Goal: Communication & Community: Connect with others

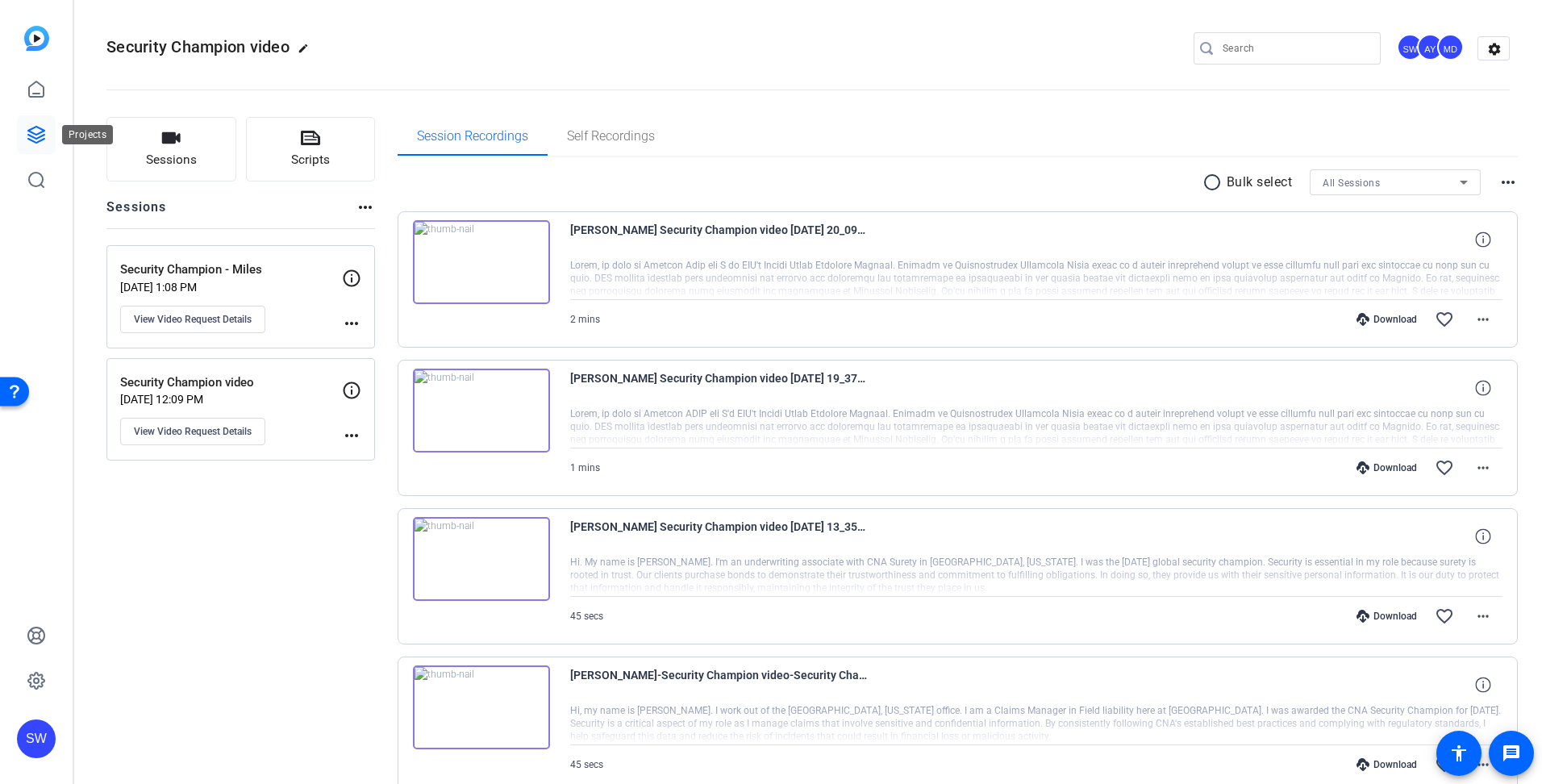
click at [32, 131] on icon at bounding box center [36, 135] width 19 height 19
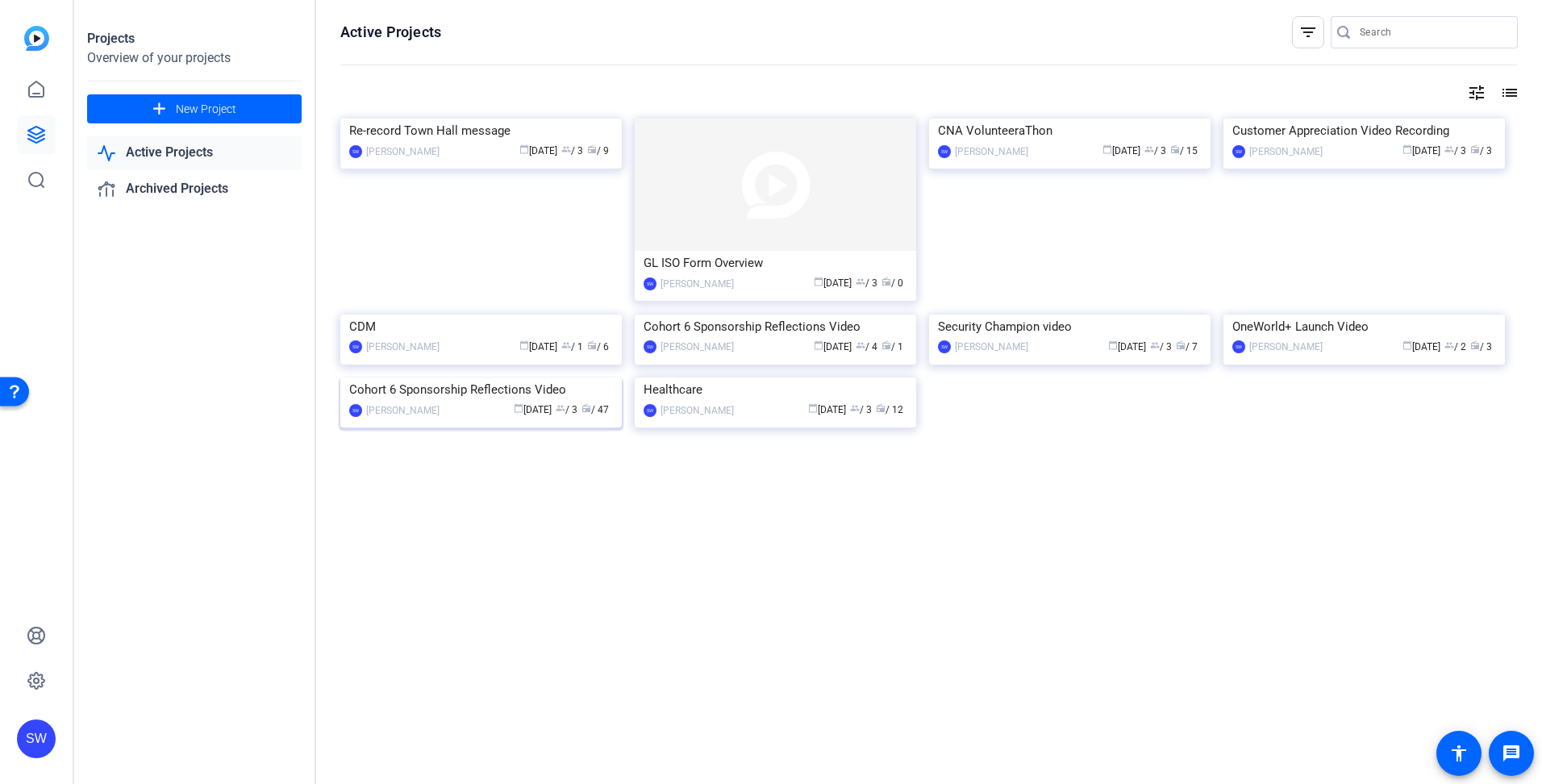
click at [479, 432] on mat-card-content "Cohort 6 Sponsorship Reflections Video SW [PERSON_NAME] calendar_today [DATE] g…" at bounding box center [481, 404] width 289 height 54
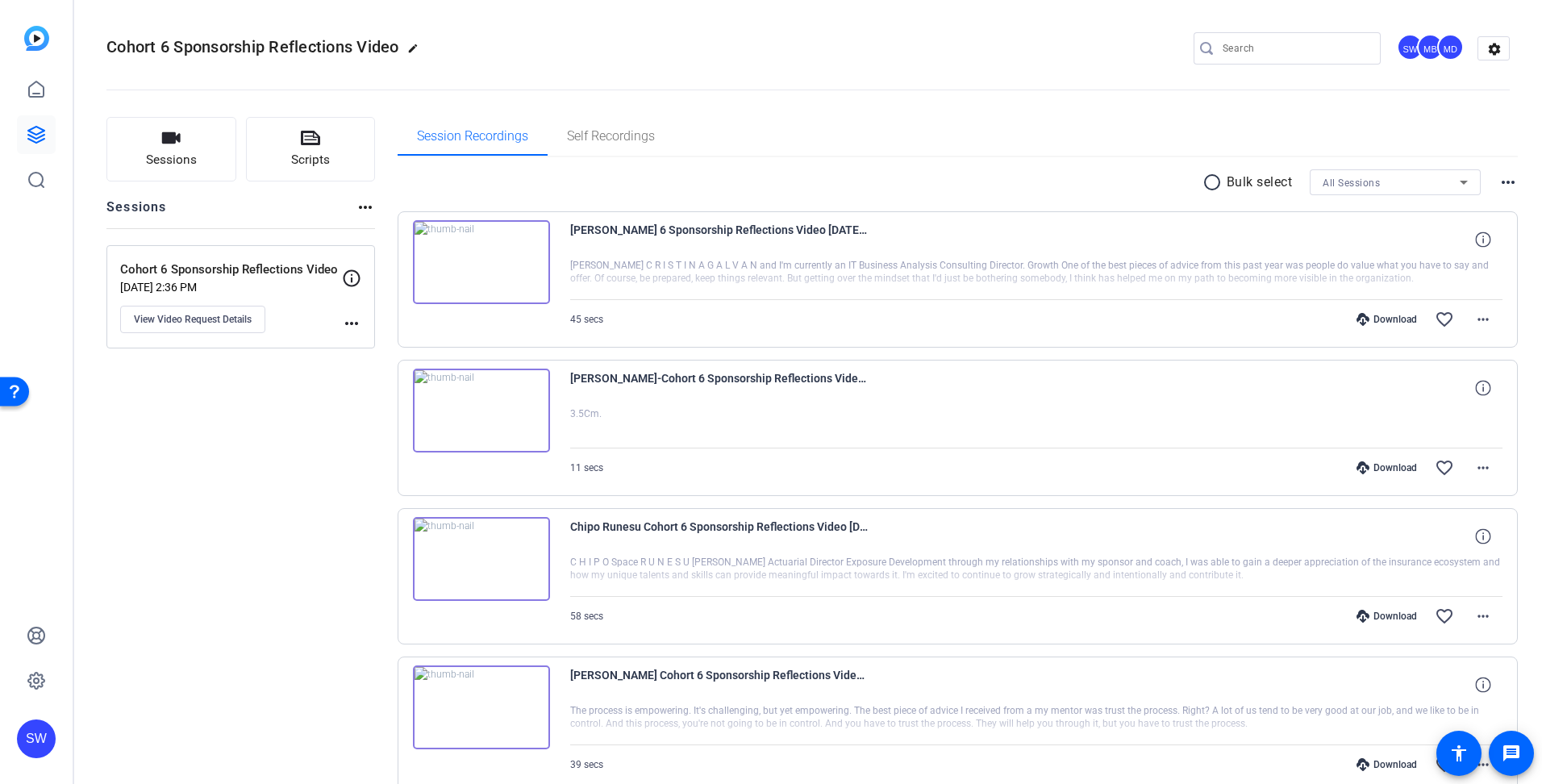
click at [476, 557] on img at bounding box center [482, 558] width 137 height 84
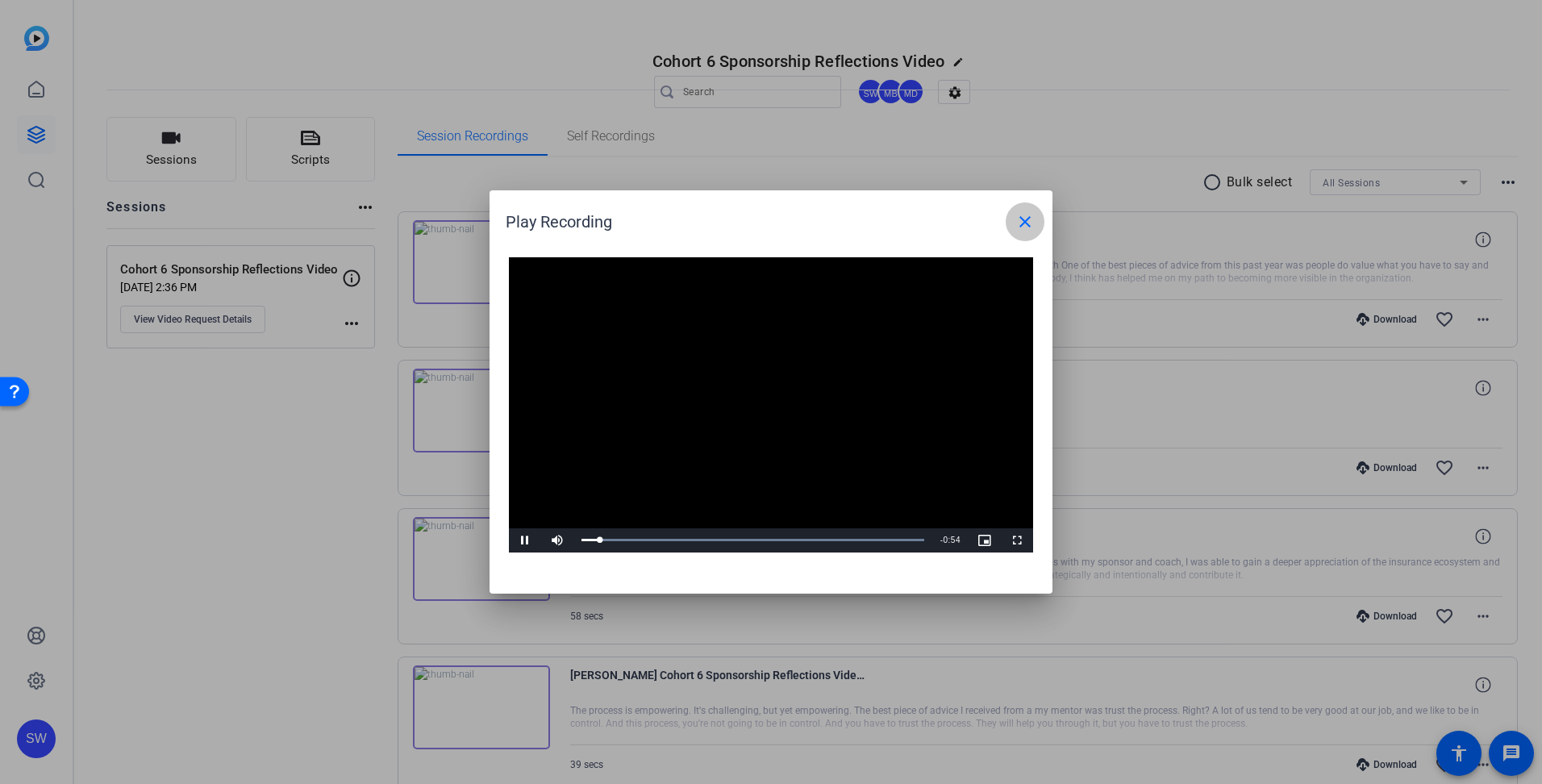
click at [1020, 217] on mat-icon "close" at bounding box center [1025, 221] width 19 height 19
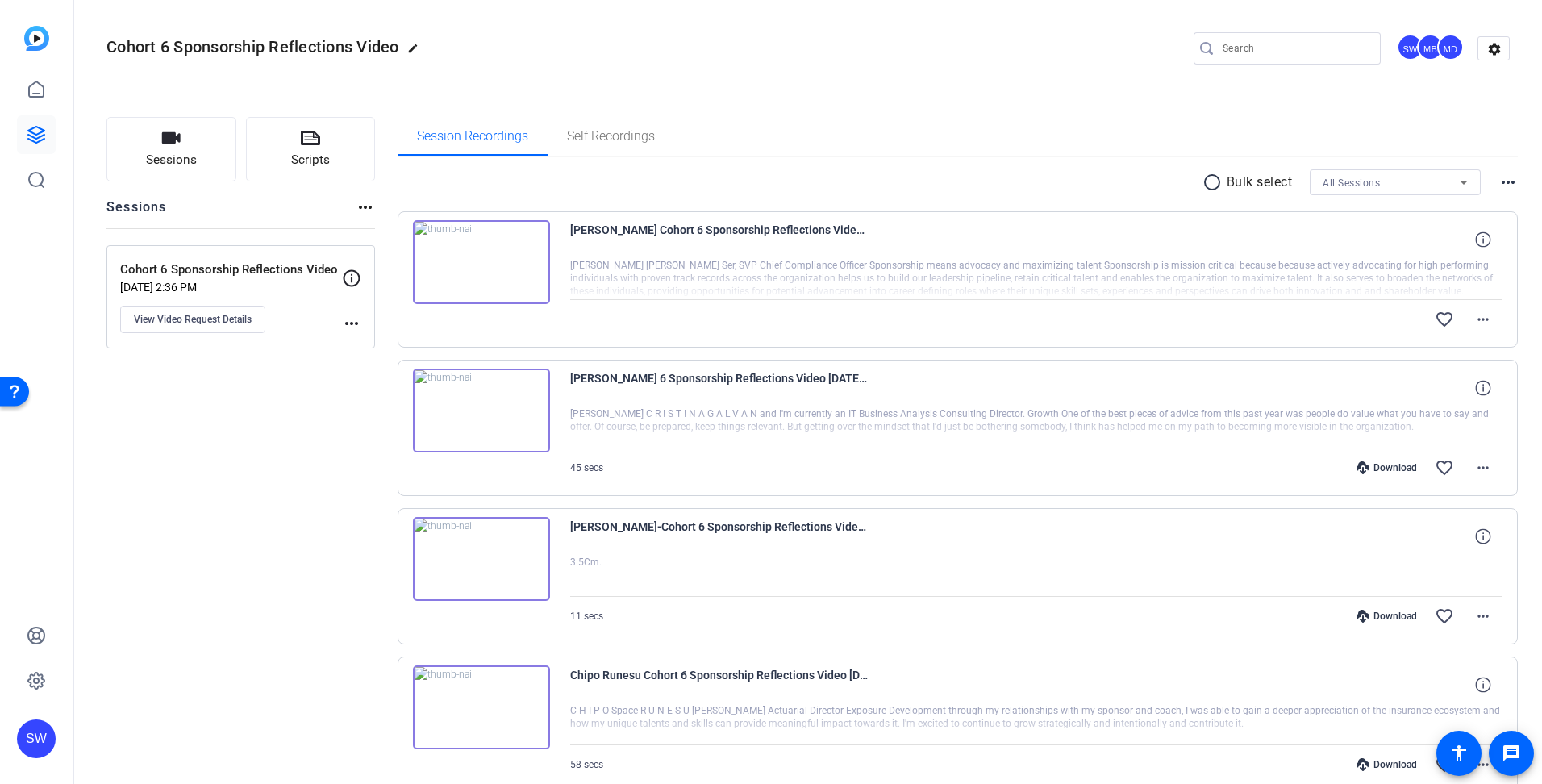
click at [480, 263] on img at bounding box center [482, 262] width 137 height 84
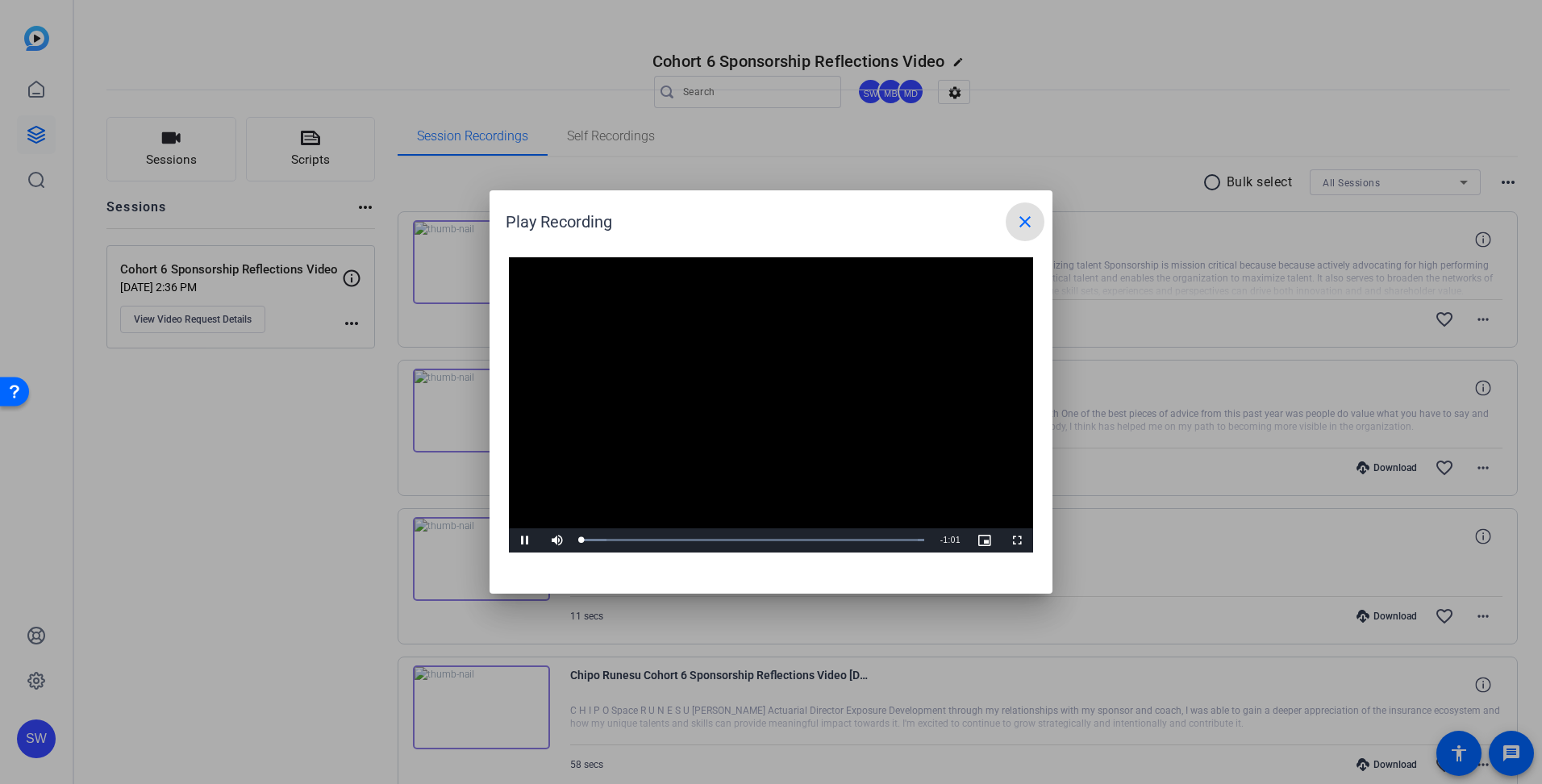
click at [753, 392] on video "Video Player" at bounding box center [771, 404] width 524 height 295
click at [526, 540] on span "Video Player" at bounding box center [525, 540] width 32 height 0
click at [523, 540] on span "Video Player" at bounding box center [525, 540] width 32 height 0
click at [1020, 222] on mat-icon "close" at bounding box center [1025, 221] width 19 height 19
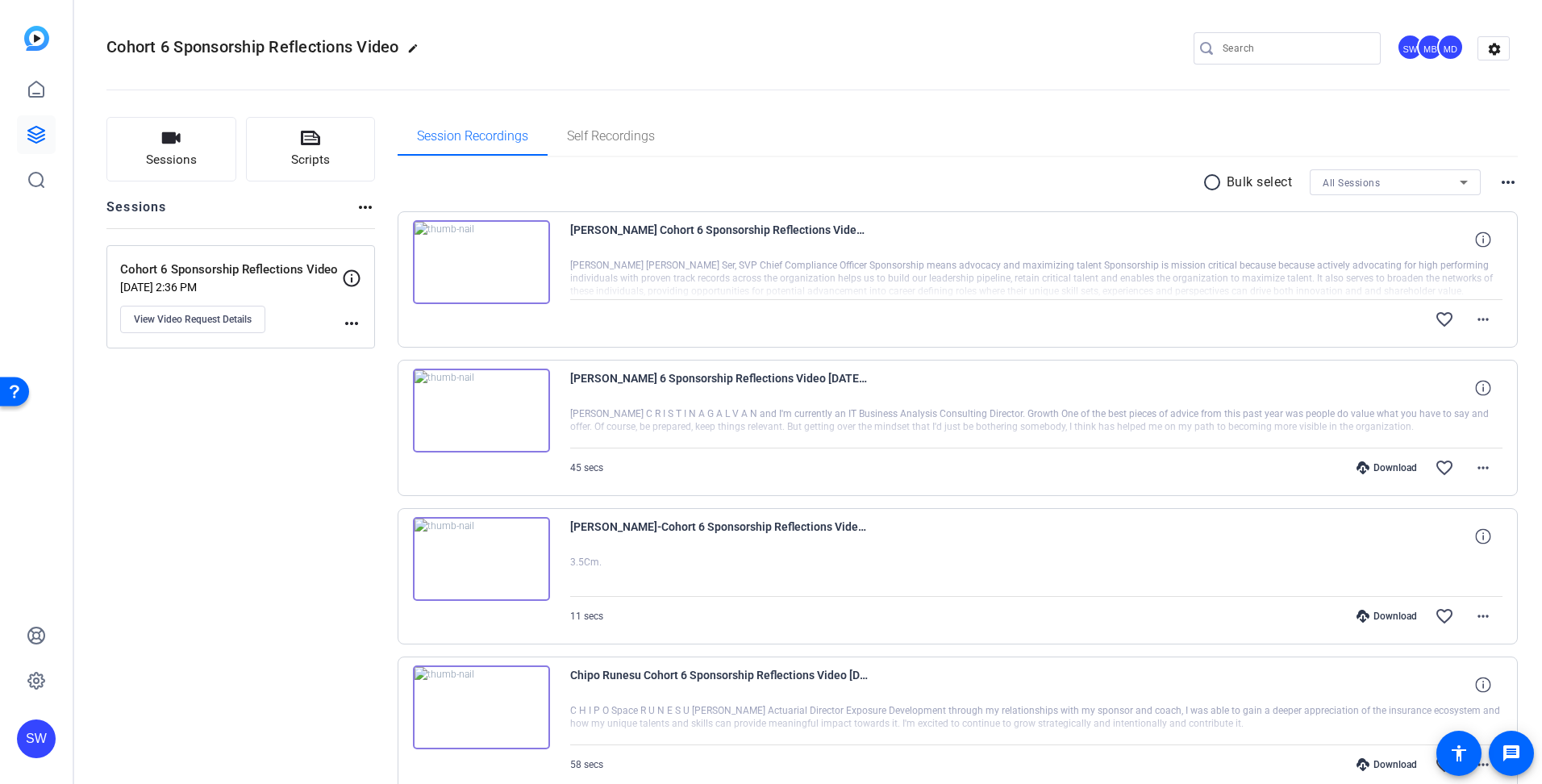
click at [1422, 54] on div "MB" at bounding box center [1430, 47] width 27 height 27
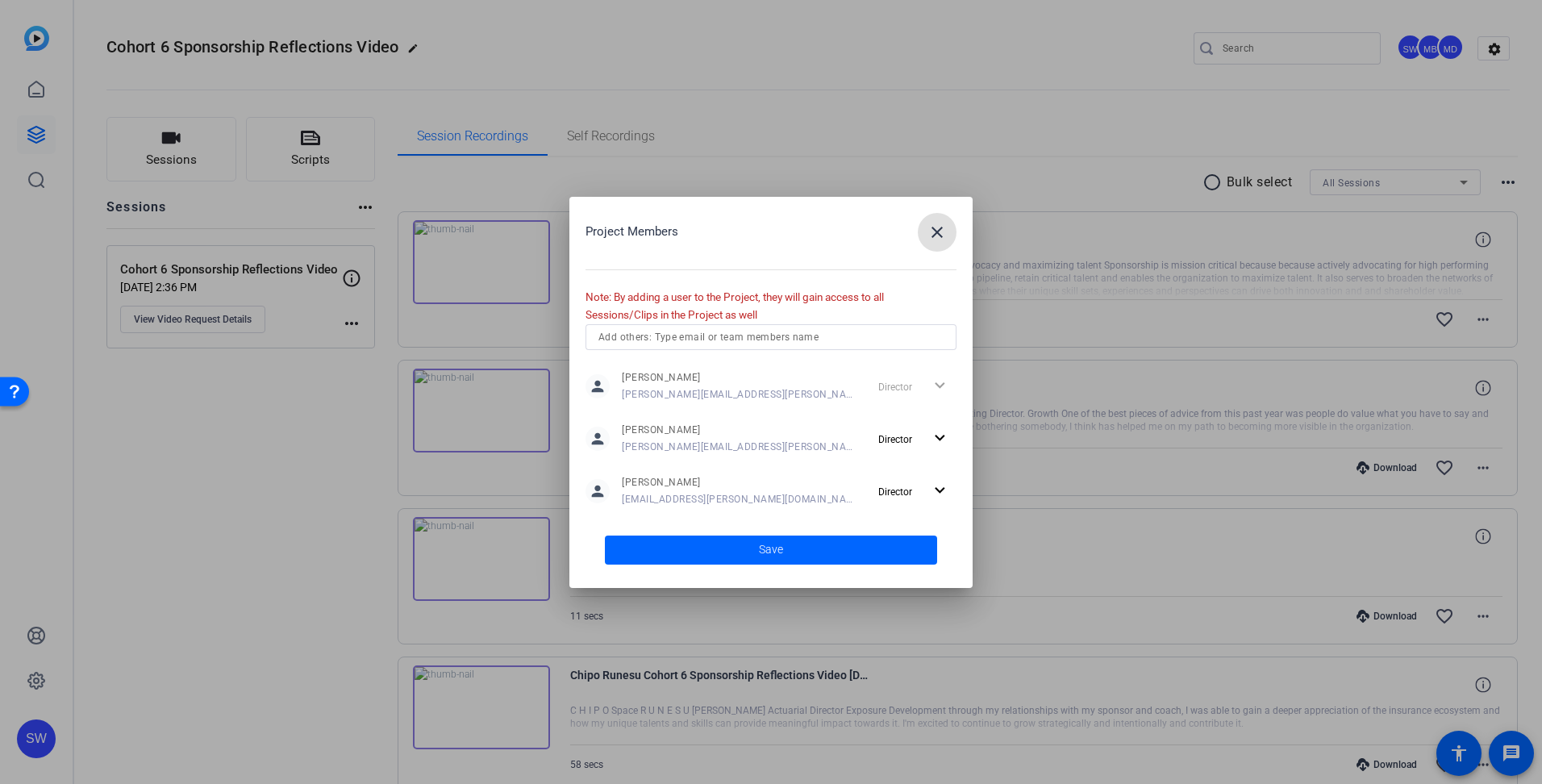
click at [731, 339] on input "text" at bounding box center [771, 337] width 345 height 19
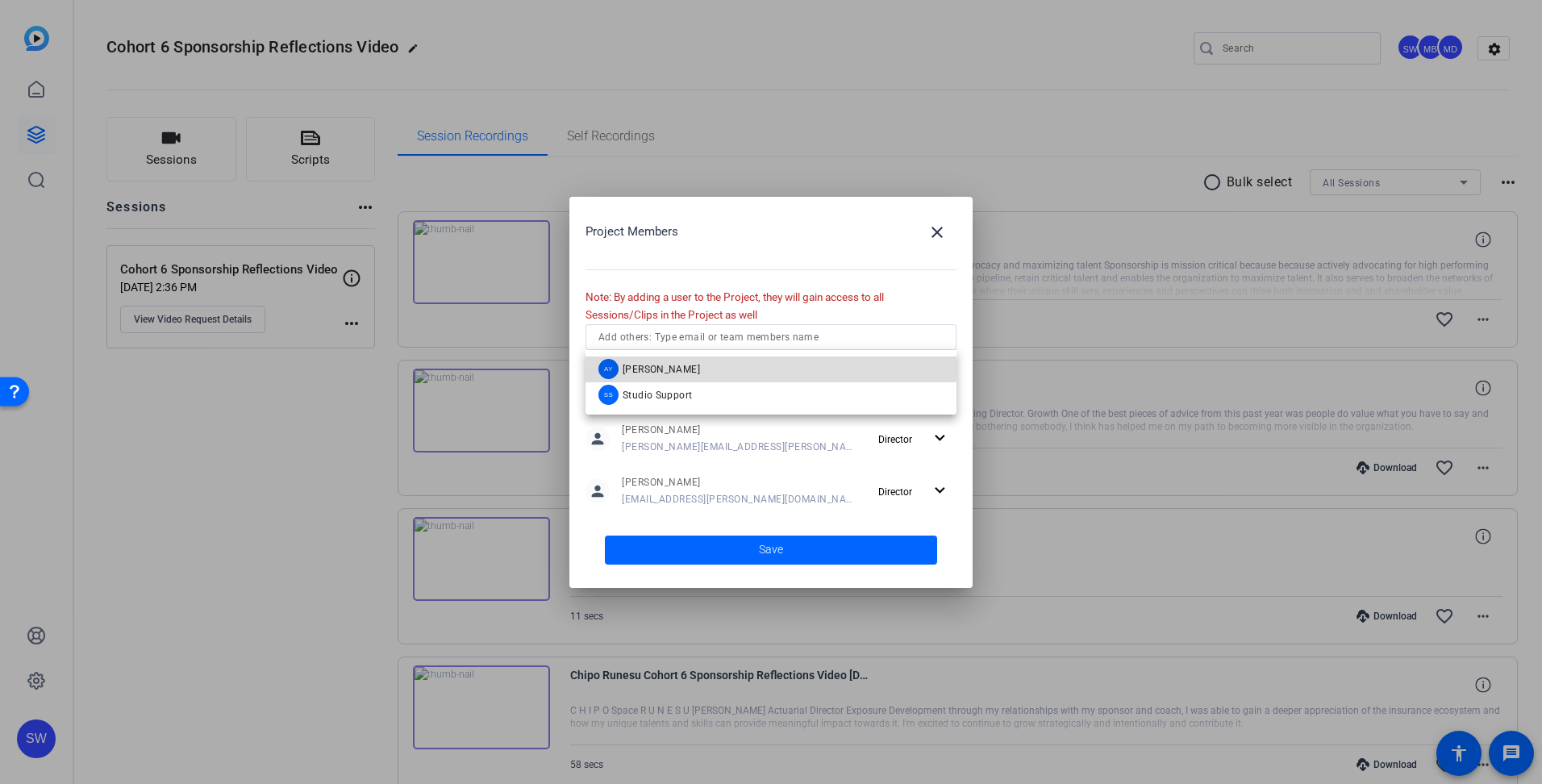
click at [700, 369] on span "Andrew Yelenosky" at bounding box center [661, 369] width 78 height 13
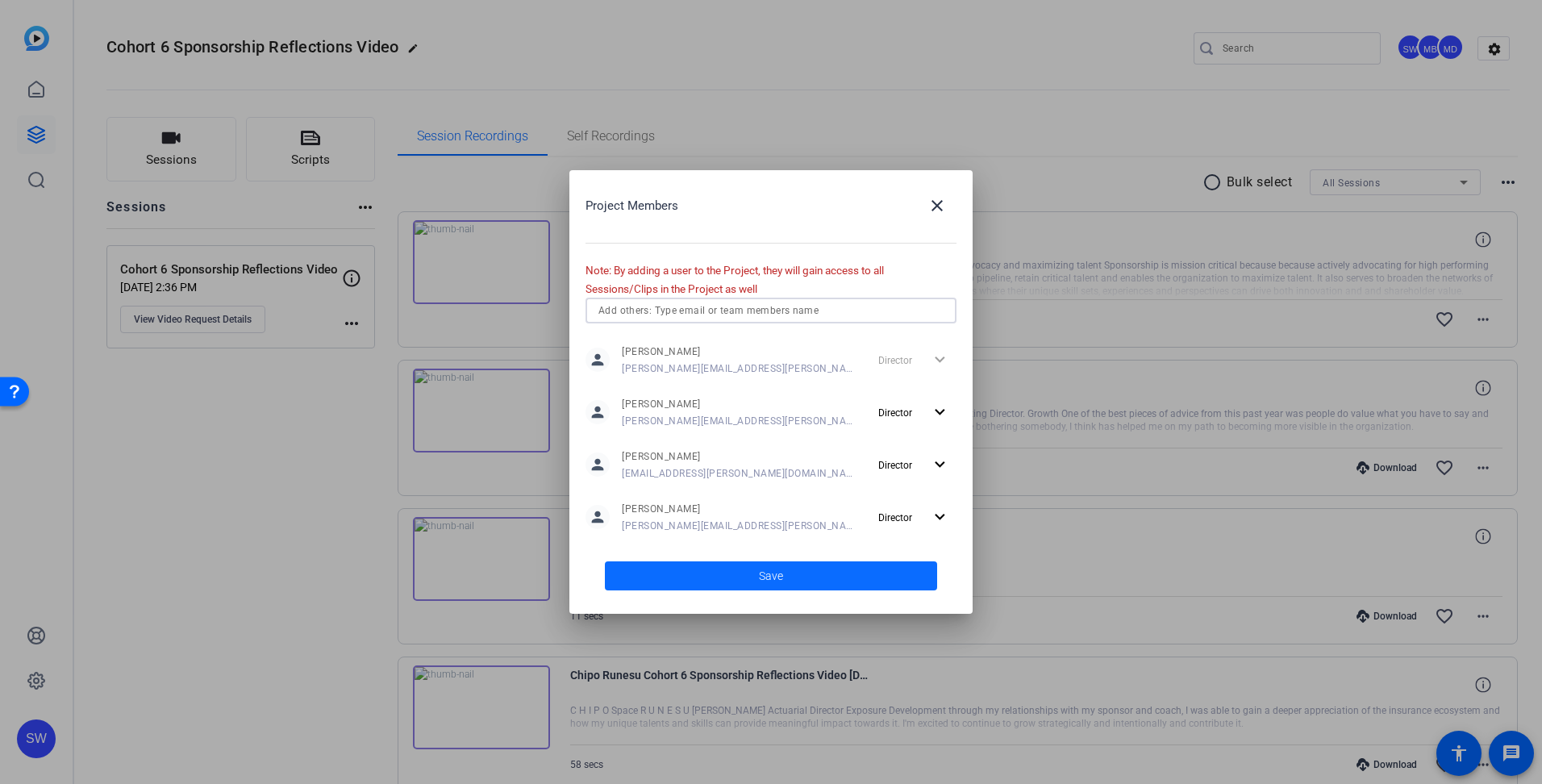
click at [788, 579] on span at bounding box center [771, 575] width 332 height 39
